Goal: Task Accomplishment & Management: Use online tool/utility

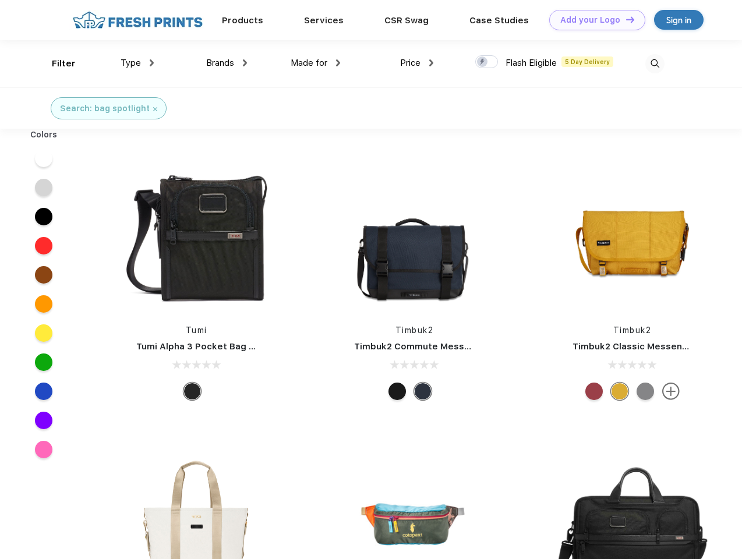
scroll to position [1, 0]
click at [593, 20] on link "Add your Logo Design Tool" at bounding box center [597, 20] width 96 height 20
click at [0, 0] on div "Design Tool" at bounding box center [0, 0] width 0 height 0
click at [625, 19] on link "Add your Logo Design Tool" at bounding box center [597, 20] width 96 height 20
click at [56, 64] on div "Filter" at bounding box center [64, 63] width 24 height 13
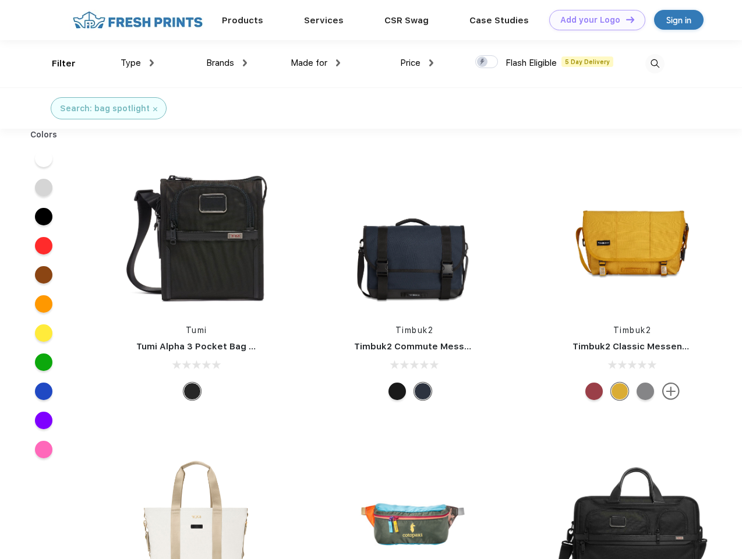
click at [138, 63] on span "Type" at bounding box center [131, 63] width 20 height 10
click at [227, 63] on span "Brands" at bounding box center [220, 63] width 28 height 10
click at [316, 63] on span "Made for" at bounding box center [309, 63] width 37 height 10
click at [417, 63] on span "Price" at bounding box center [410, 63] width 20 height 10
click at [487, 62] on div at bounding box center [486, 61] width 23 height 13
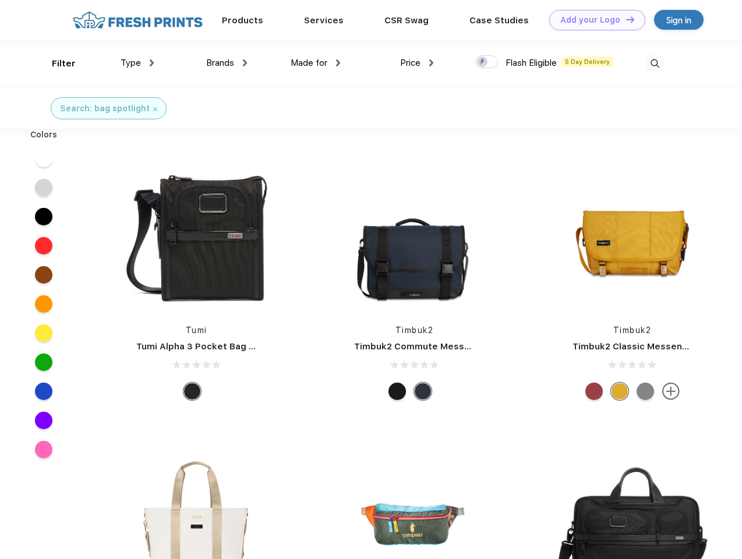
click at [483, 62] on input "checkbox" at bounding box center [479, 59] width 8 height 8
click at [655, 64] on img at bounding box center [655, 63] width 19 height 19
